Goal: Transaction & Acquisition: Download file/media

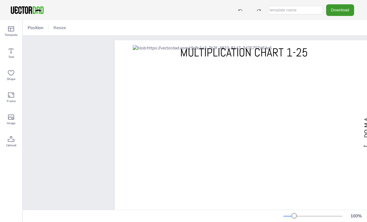
click at [13, 120] on icon at bounding box center [11, 117] width 6 height 5
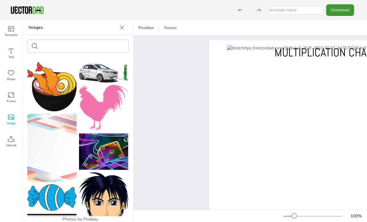
click at [123, 29] on icon at bounding box center [122, 28] width 6 height 6
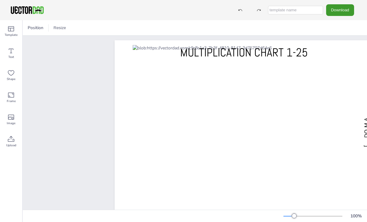
click at [343, 11] on button "Download" at bounding box center [340, 9] width 28 height 11
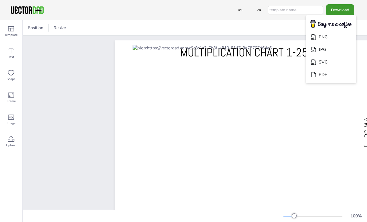
click at [331, 50] on li "JPG" at bounding box center [331, 49] width 50 height 13
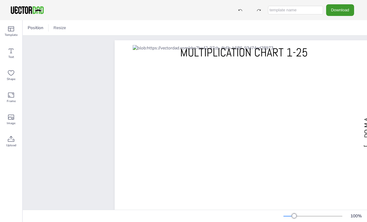
click at [343, 11] on button "Download" at bounding box center [340, 9] width 28 height 11
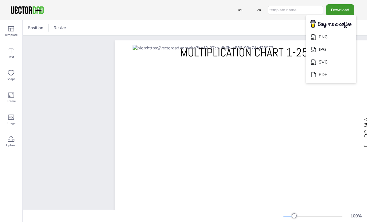
click at [333, 48] on li "JPG" at bounding box center [331, 49] width 50 height 13
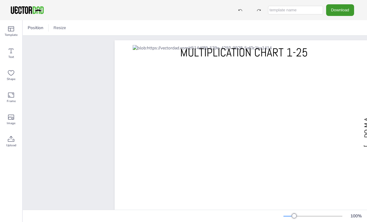
click at [343, 11] on button "Download" at bounding box center [340, 9] width 28 height 11
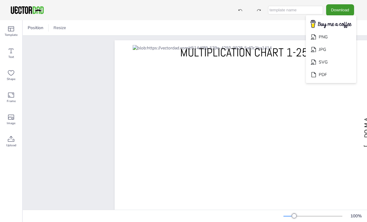
click at [333, 50] on li "JPG" at bounding box center [331, 49] width 50 height 13
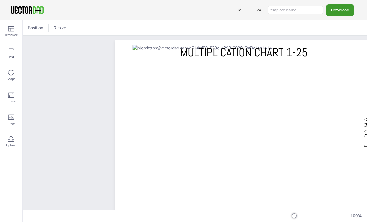
click at [346, 8] on button "Download" at bounding box center [340, 9] width 28 height 11
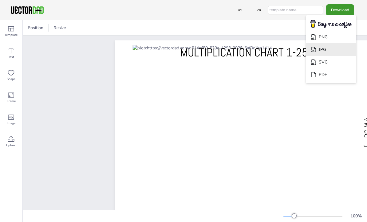
click at [329, 48] on li "JPG" at bounding box center [331, 49] width 50 height 13
